Goal: Find specific page/section: Find specific page/section

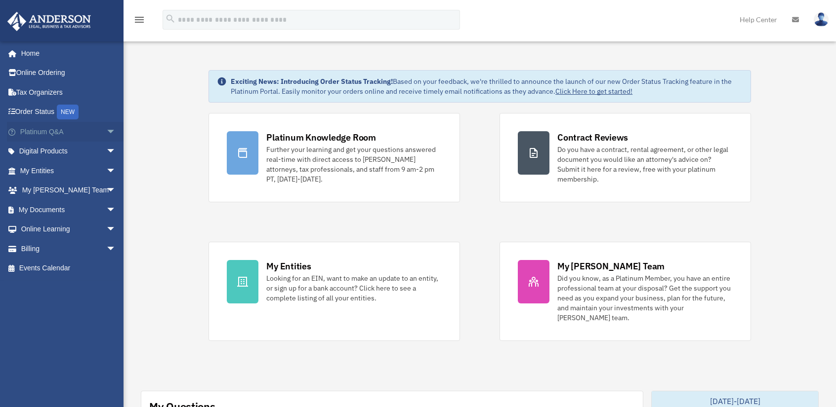
click at [106, 128] on span "arrow_drop_down" at bounding box center [116, 132] width 20 height 20
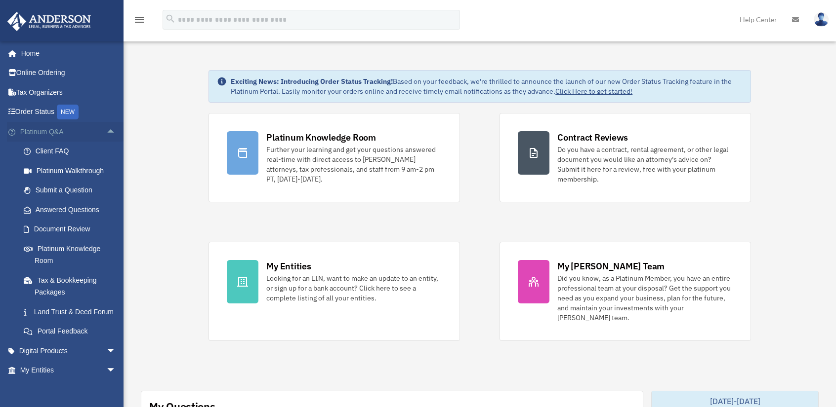
click at [52, 134] on link "Platinum Q&A arrow_drop_up" at bounding box center [69, 132] width 124 height 20
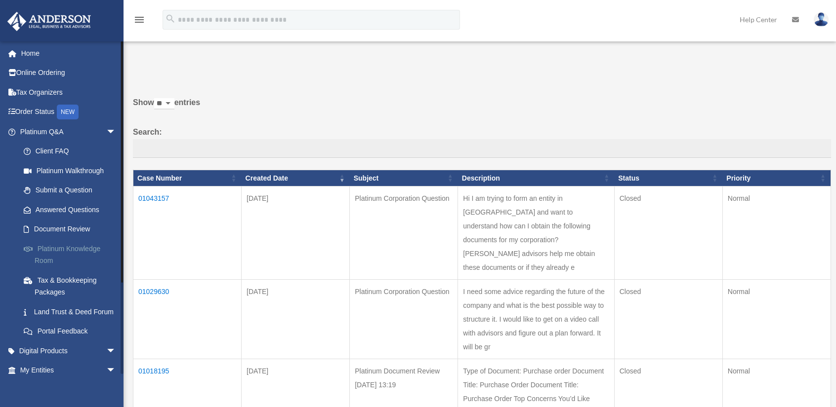
click at [46, 255] on link "Platinum Knowledge Room" at bounding box center [72, 255] width 117 height 32
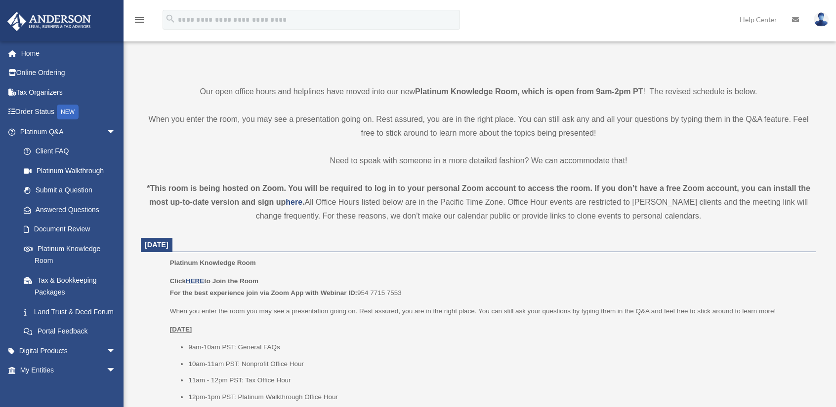
scroll to position [198, 0]
click at [198, 281] on u "HERE" at bounding box center [195, 280] width 18 height 7
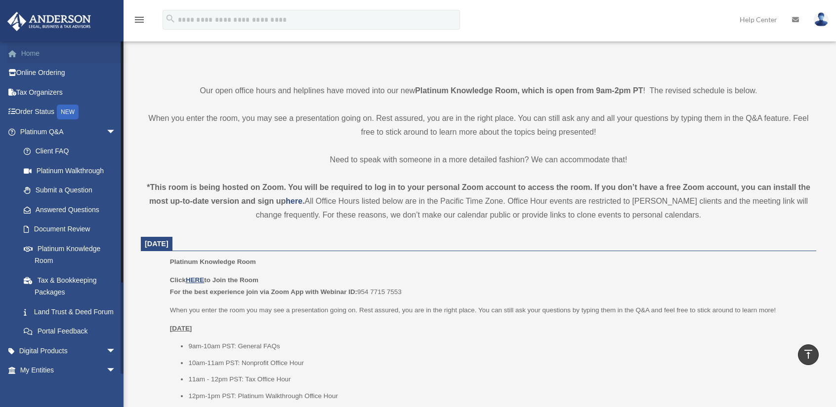
click at [36, 48] on link "Home" at bounding box center [69, 53] width 124 height 20
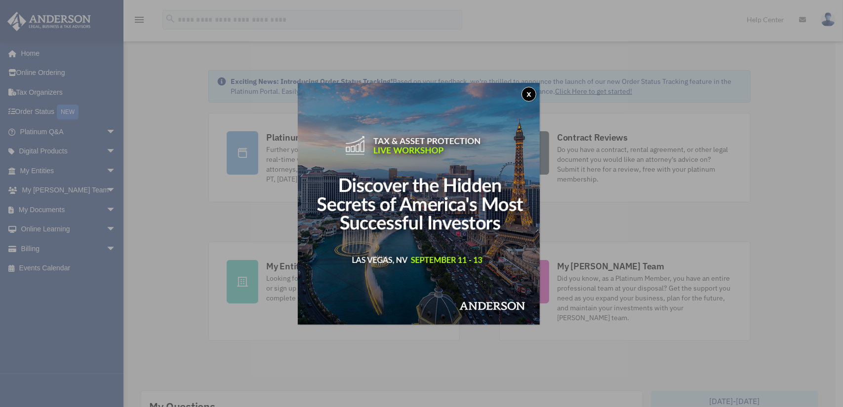
click at [536, 92] on button "x" at bounding box center [529, 94] width 15 height 15
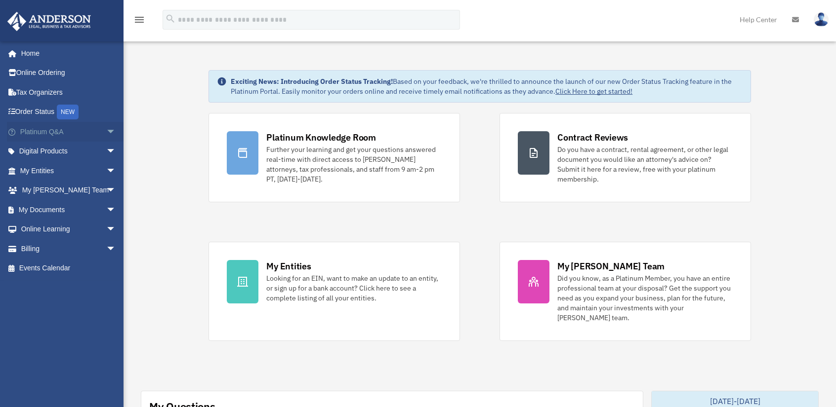
click at [106, 127] on span "arrow_drop_down" at bounding box center [116, 132] width 20 height 20
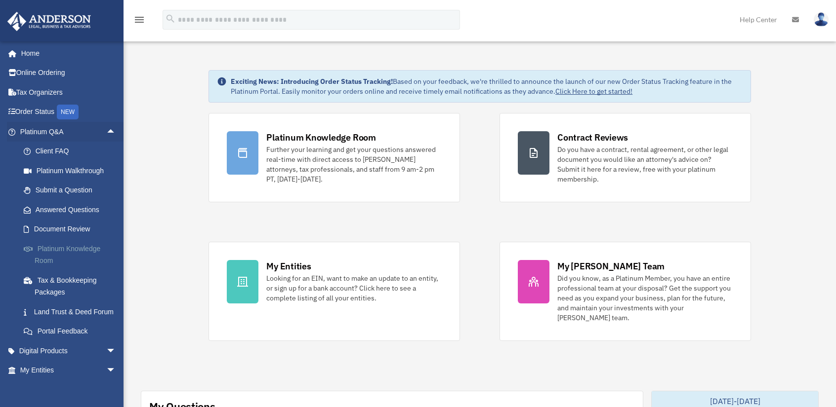
click at [48, 257] on link "Platinum Knowledge Room" at bounding box center [72, 255] width 117 height 32
